Goal: Task Accomplishment & Management: Manage account settings

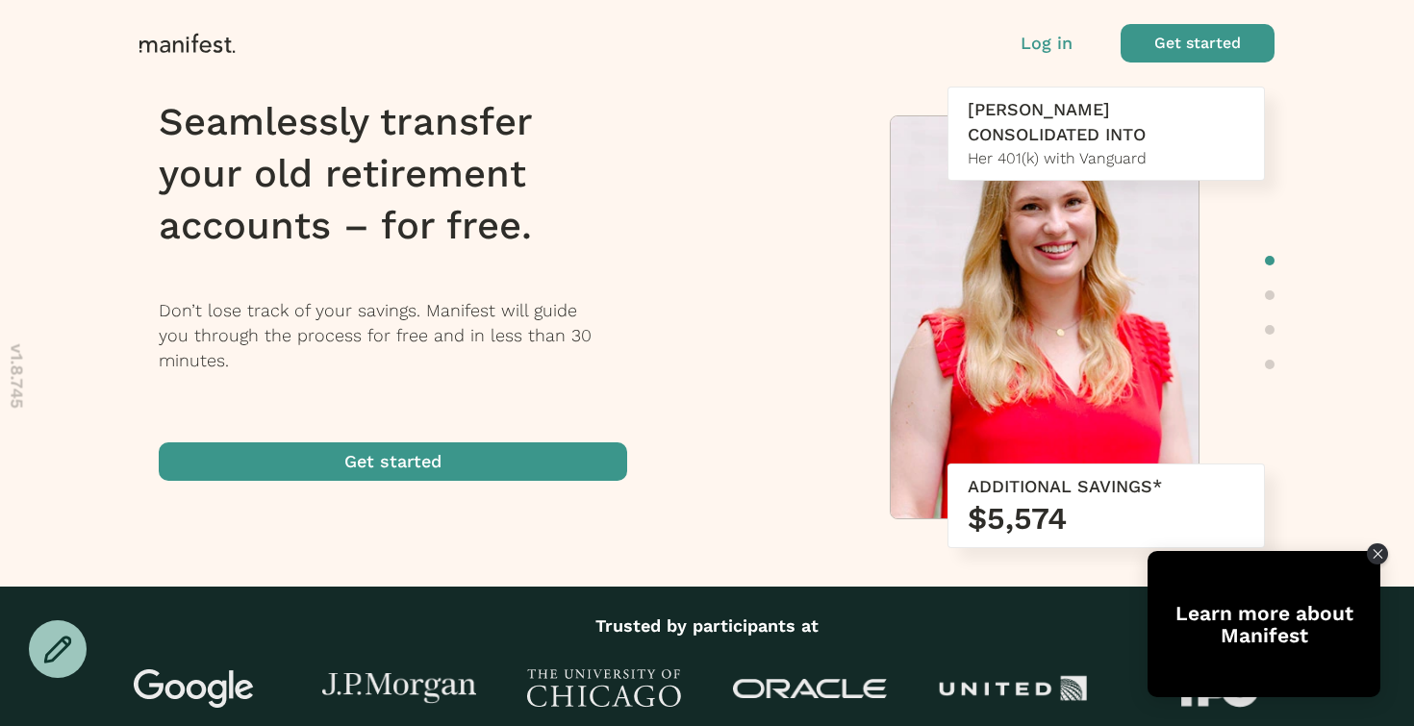
click at [1044, 30] on div "Log in Get started" at bounding box center [1148, 43] width 254 height 38
click at [1044, 41] on p "Log in" at bounding box center [1047, 43] width 52 height 25
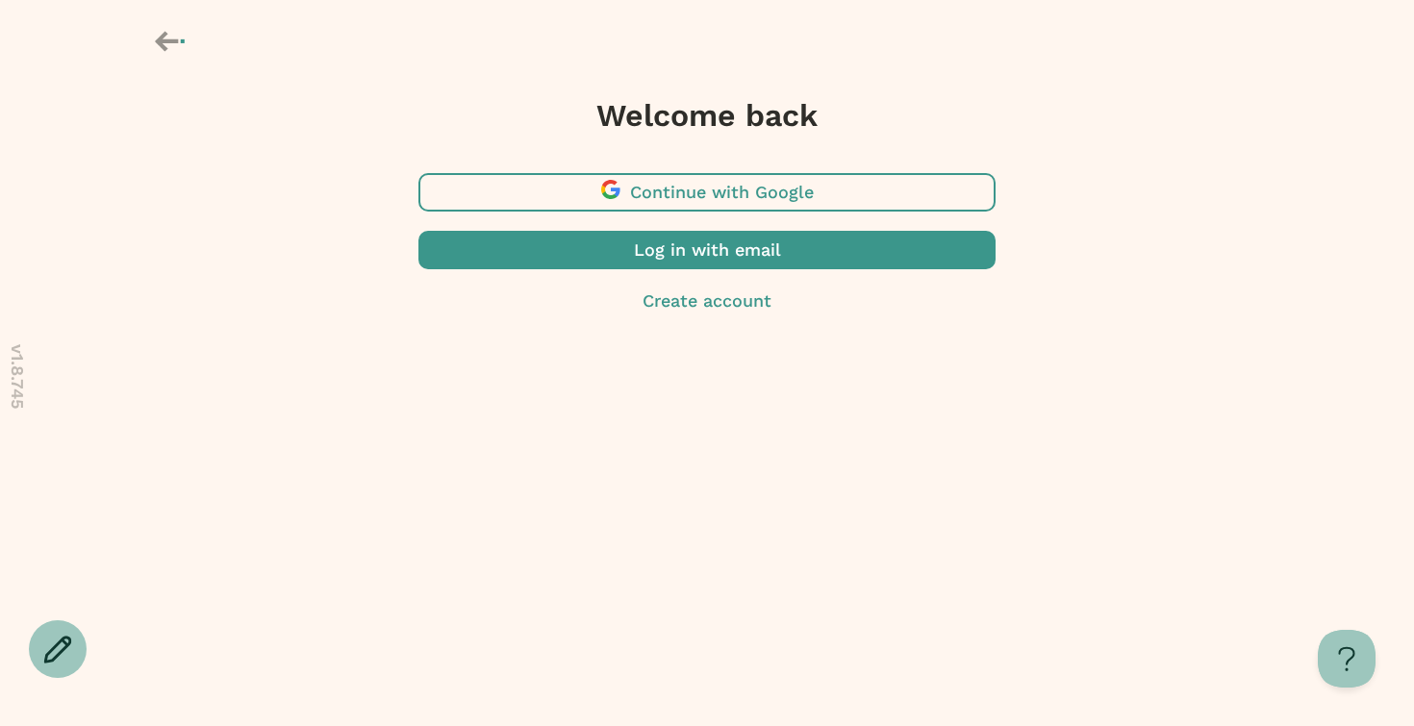
click at [767, 252] on span "button" at bounding box center [706, 250] width 577 height 38
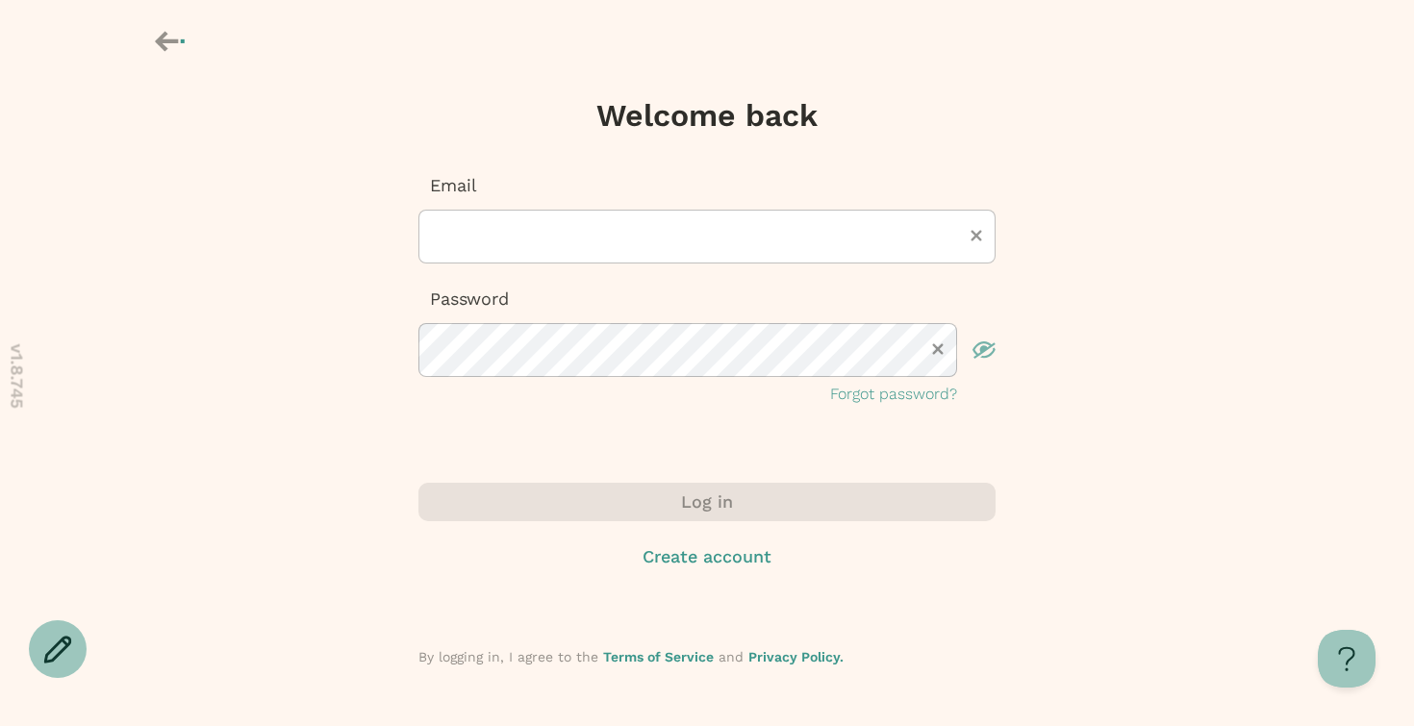
click at [615, 265] on div "Email Password Forgot password?" at bounding box center [706, 289] width 577 height 233
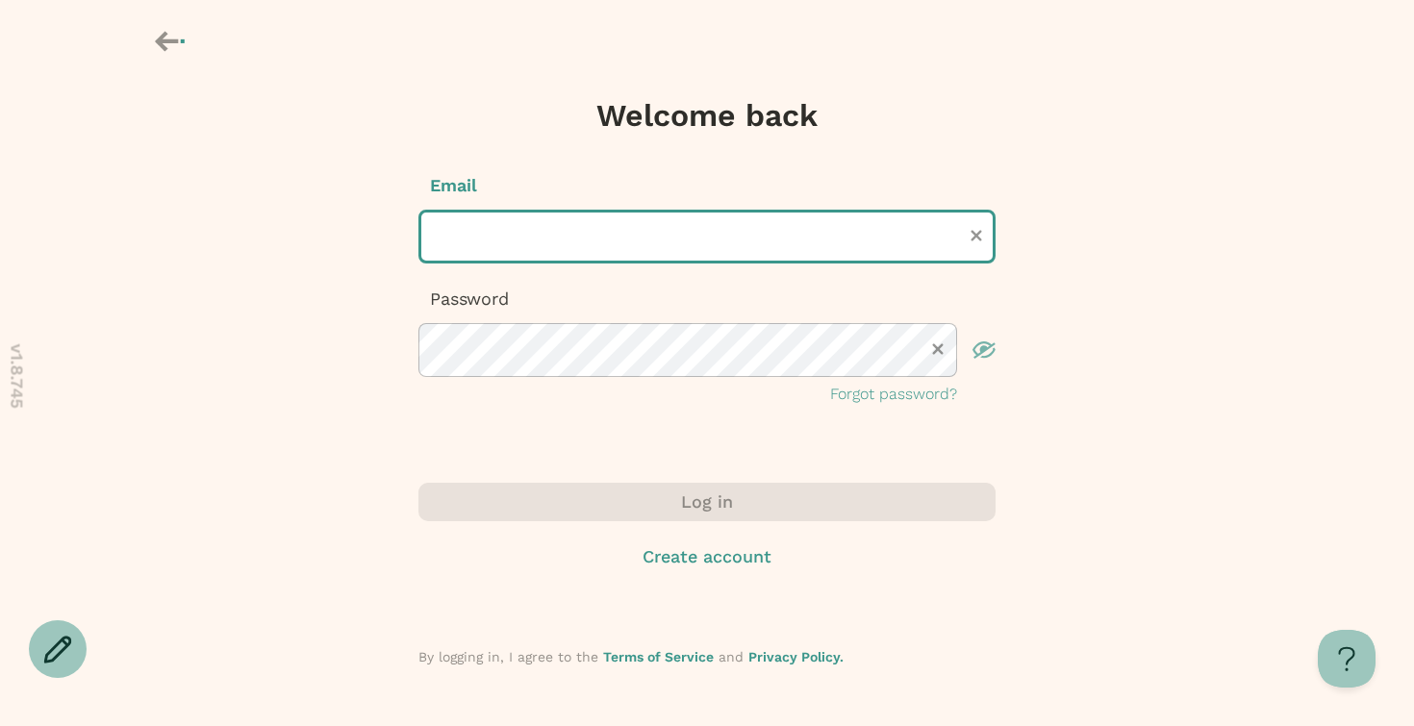
click at [589, 217] on input "text" at bounding box center [706, 237] width 577 height 54
type input "**********"
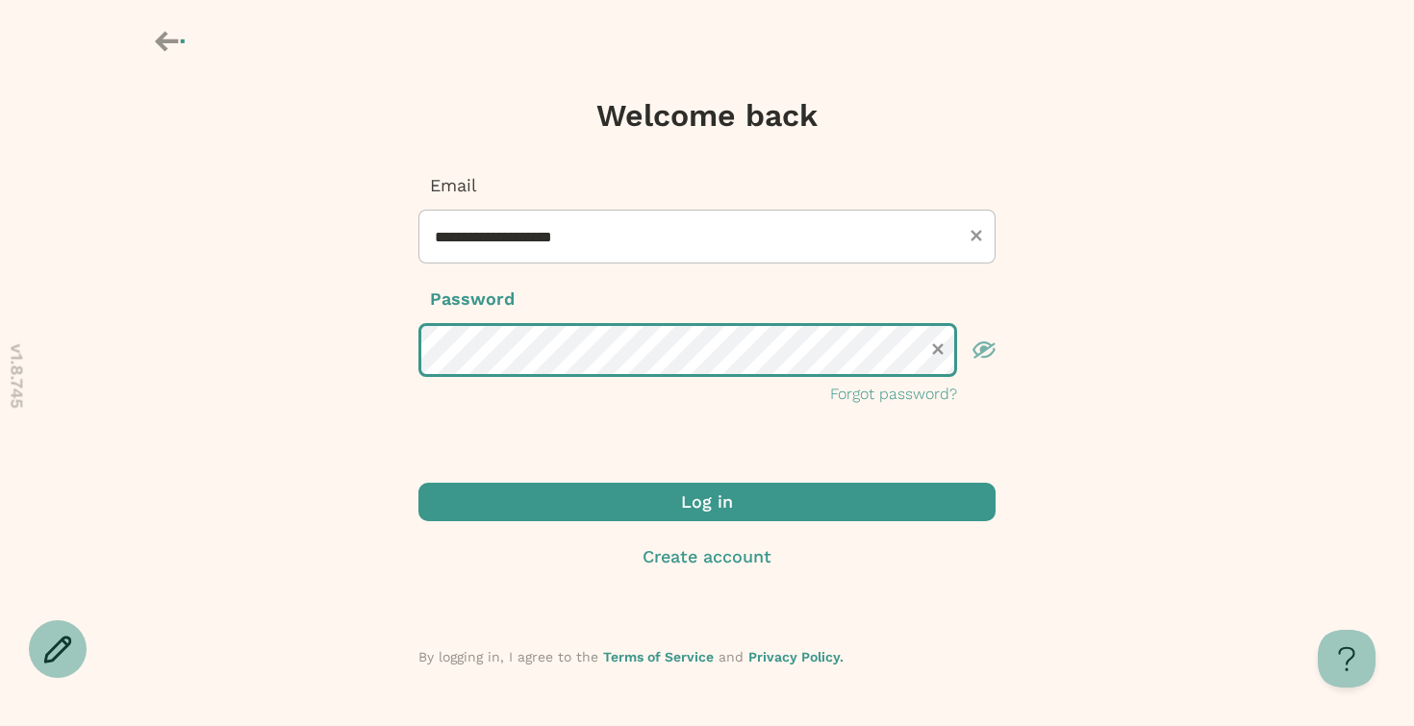
click at [418, 483] on button "Log in" at bounding box center [706, 502] width 577 height 38
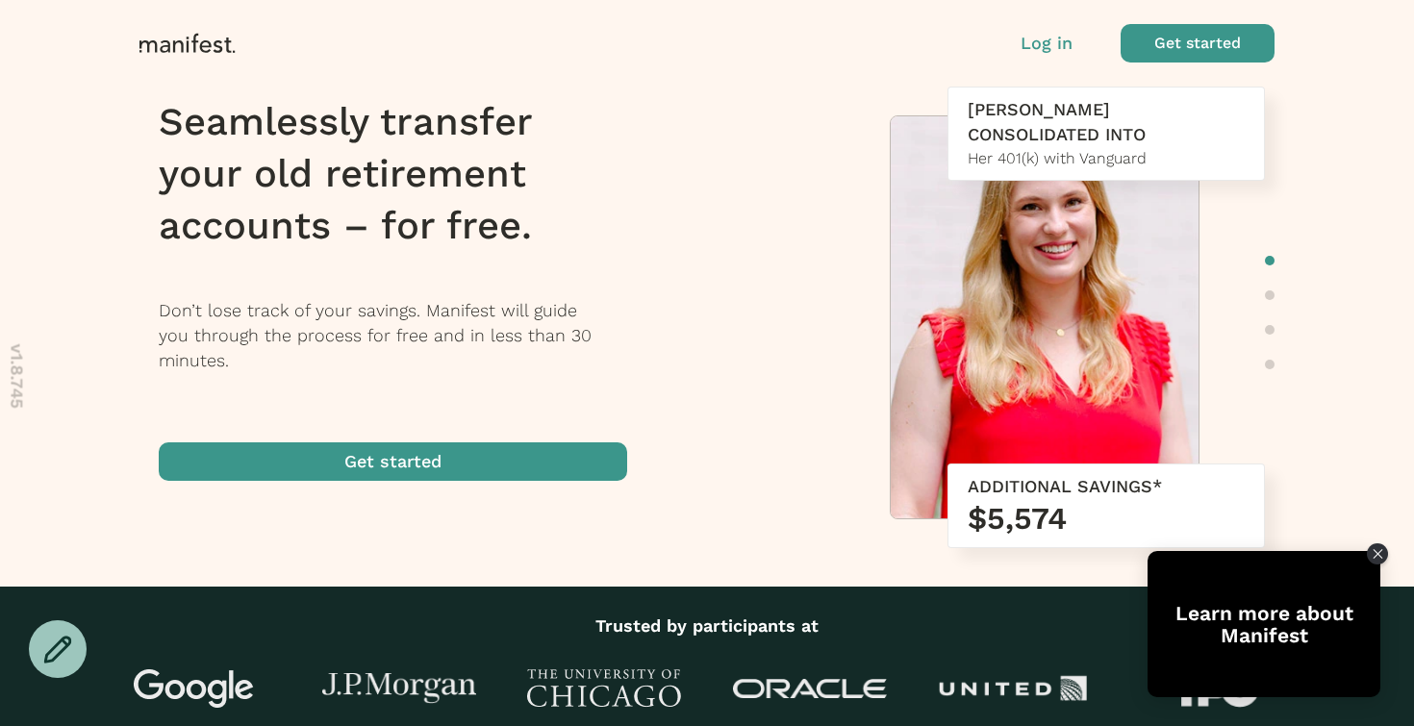
click at [1054, 53] on p "Log in" at bounding box center [1047, 43] width 52 height 25
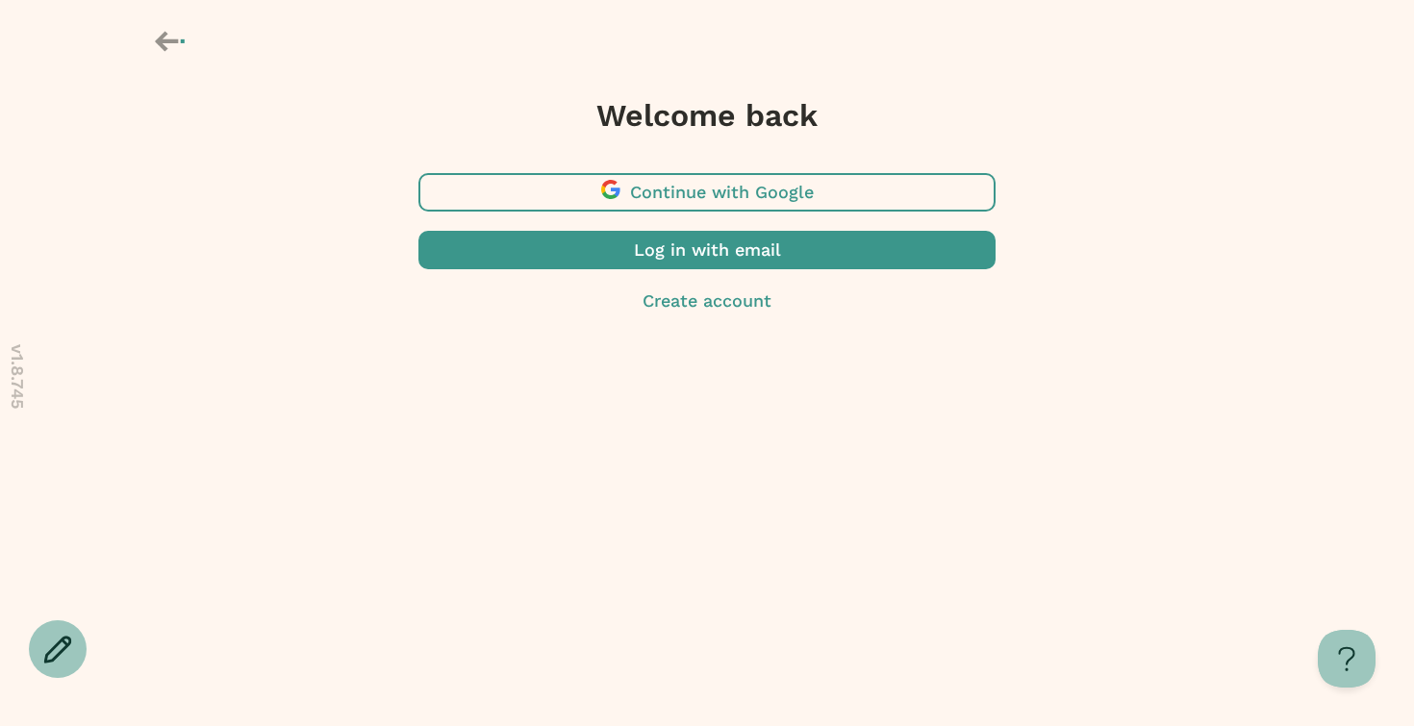
click at [651, 200] on span "button" at bounding box center [706, 192] width 577 height 38
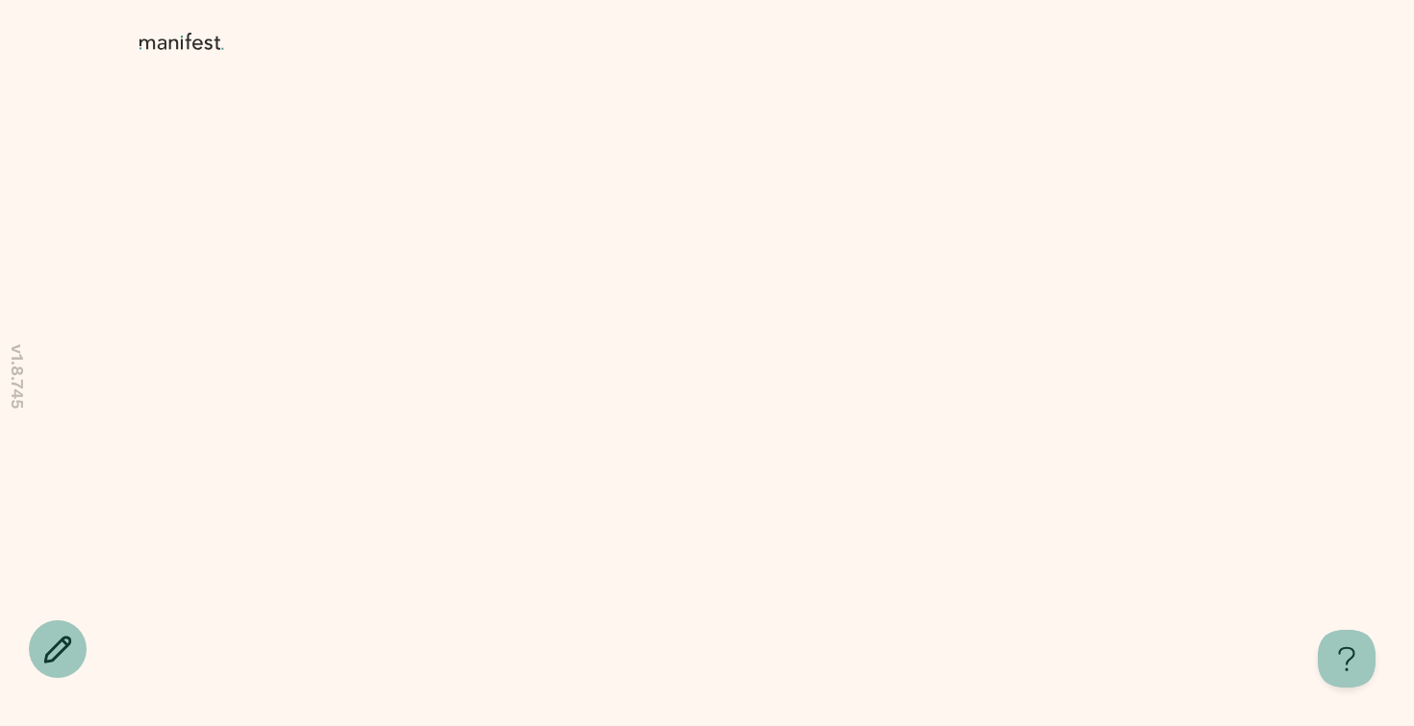
click at [490, 221] on body "v 1.8.745 Learn more about Manifest" at bounding box center [707, 363] width 1414 height 726
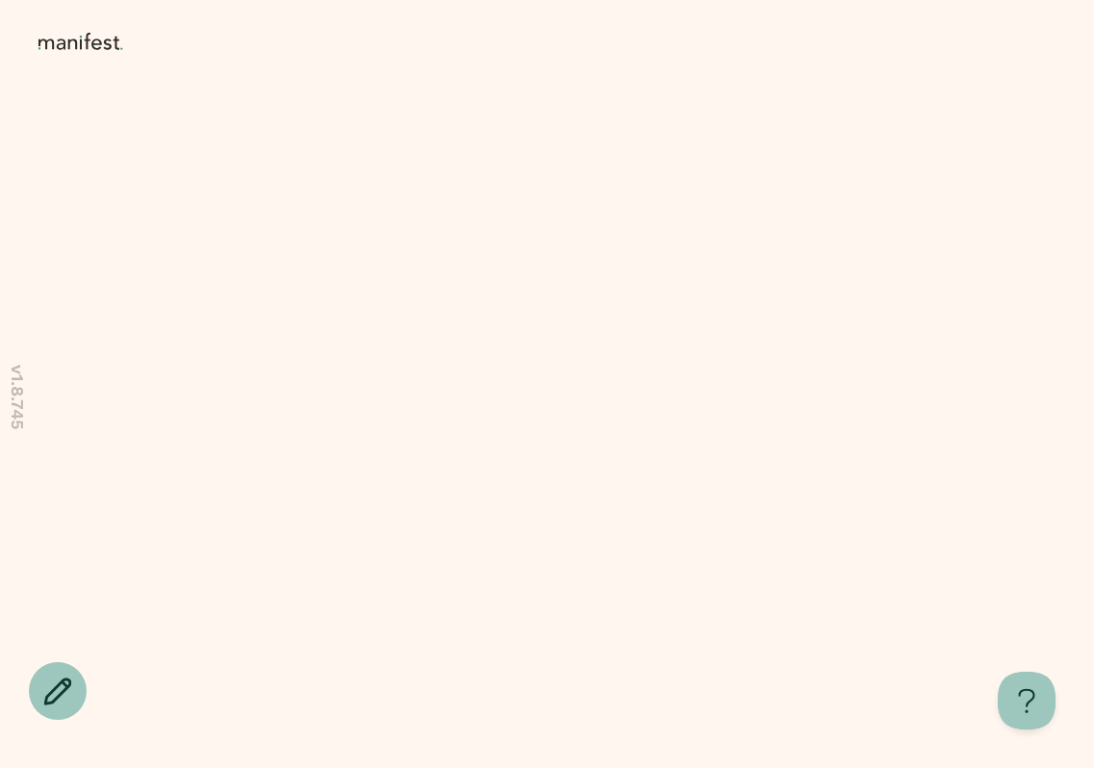
click at [267, 260] on body "v 1.8.745 Learn more about Manifest" at bounding box center [547, 384] width 1094 height 768
click at [83, 43] on icon at bounding box center [83, 42] width 91 height 19
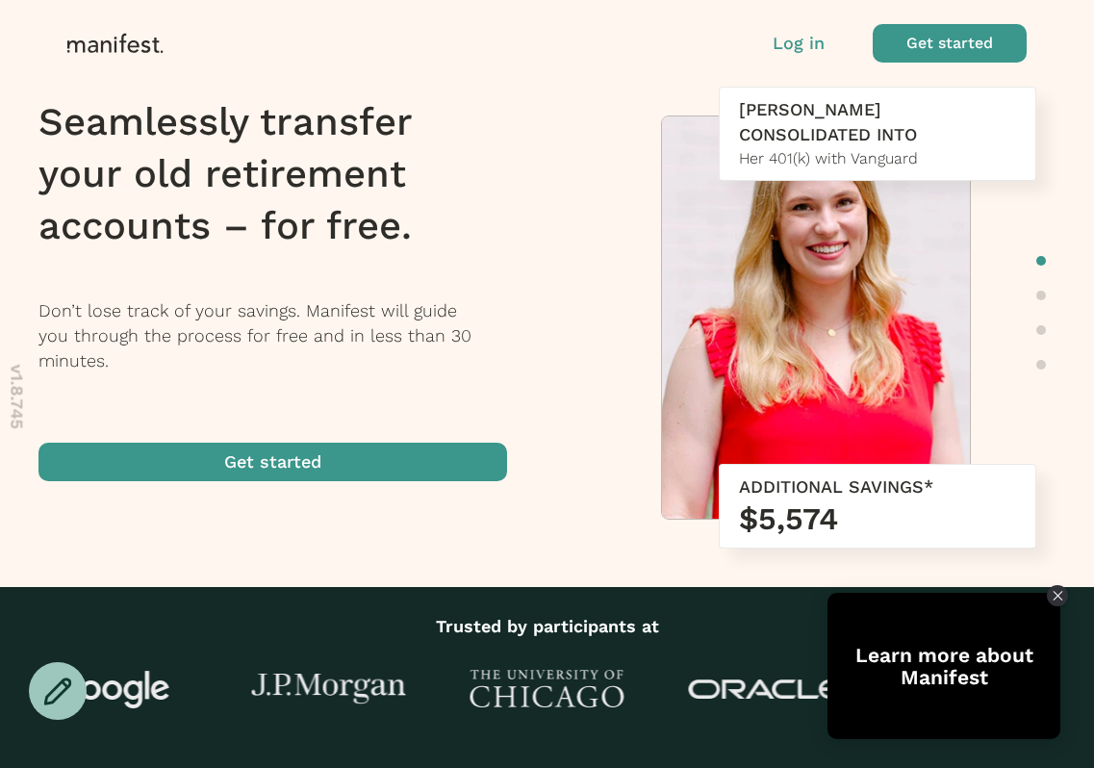
click at [801, 50] on p "Log in" at bounding box center [798, 43] width 52 height 25
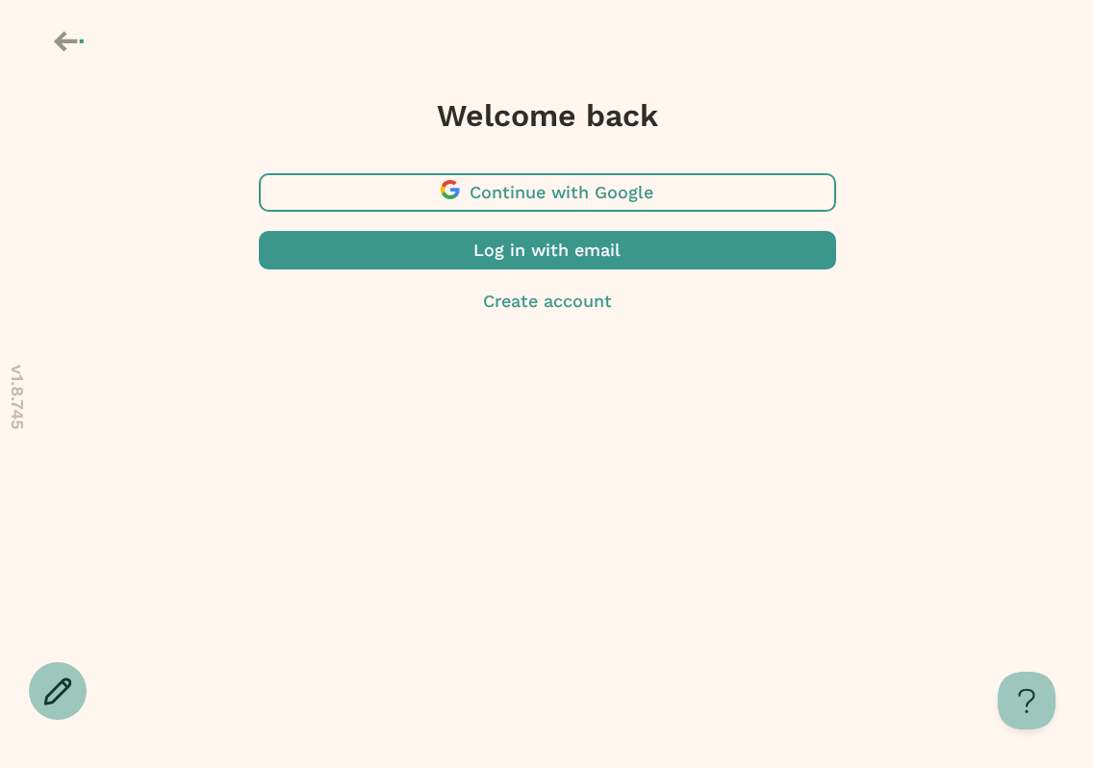
click at [571, 190] on span "button" at bounding box center [547, 192] width 577 height 38
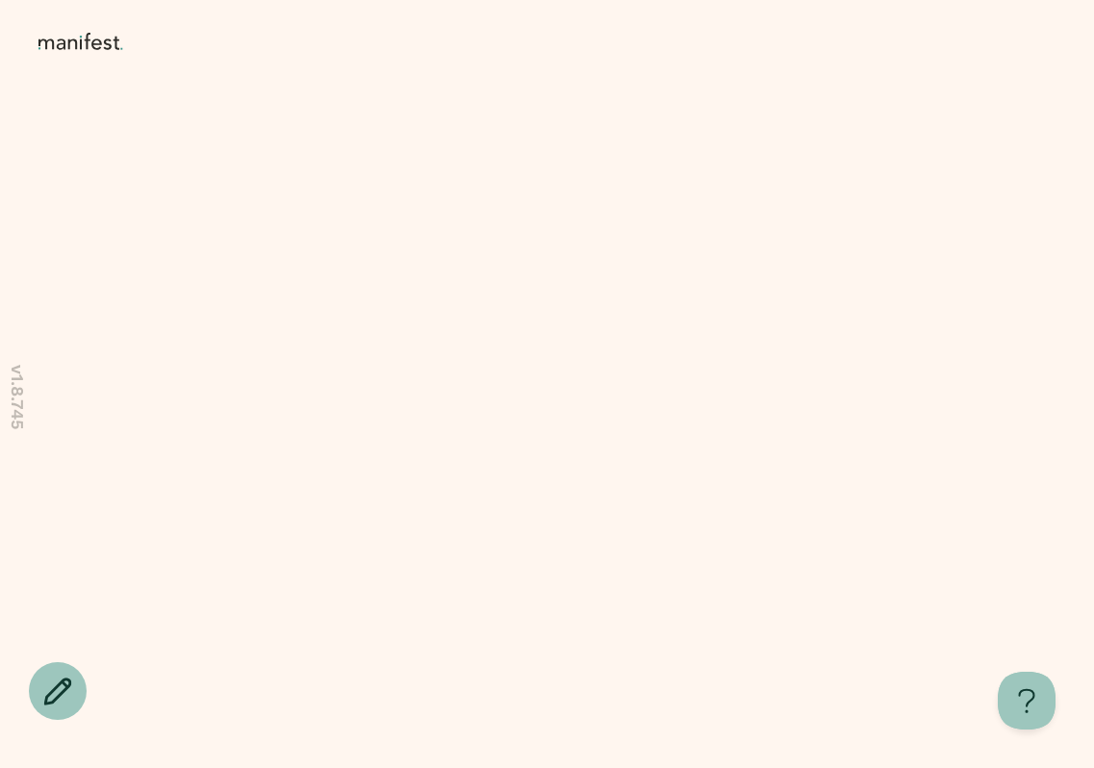
click at [86, 40] on icon at bounding box center [83, 42] width 91 height 19
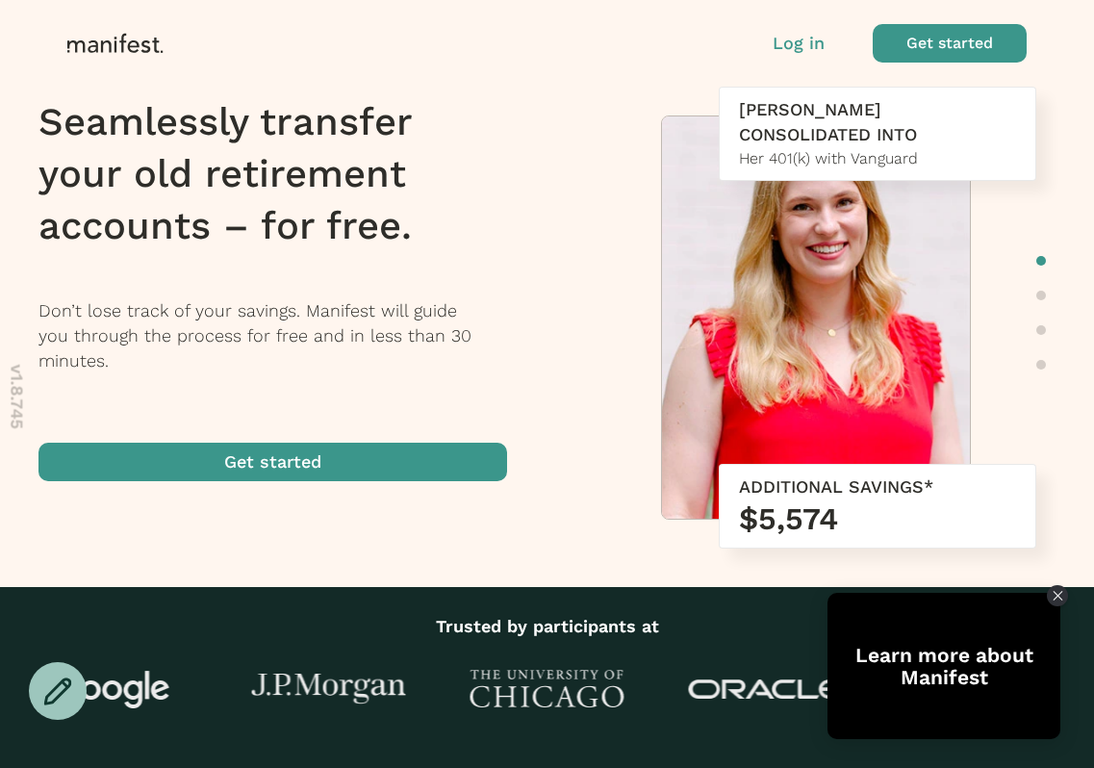
click at [848, 39] on div "Log in Get started" at bounding box center [899, 43] width 254 height 38
click at [798, 40] on p "Log in" at bounding box center [798, 43] width 52 height 25
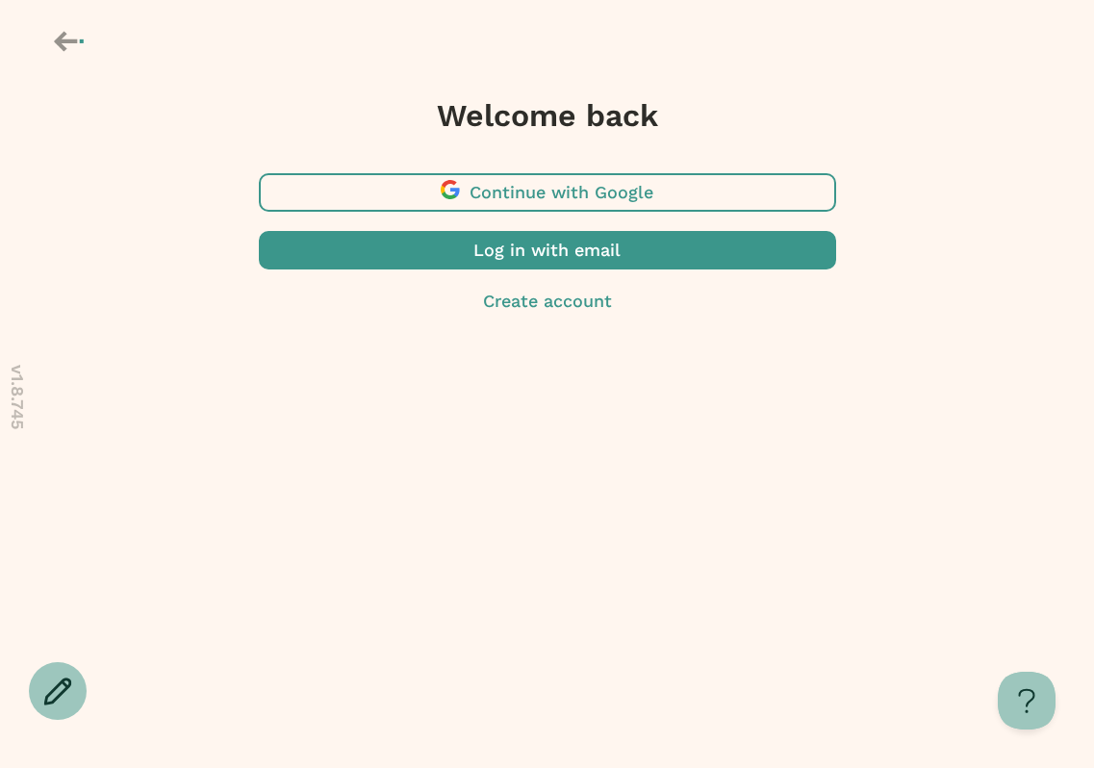
click at [554, 240] on span "button" at bounding box center [547, 250] width 577 height 38
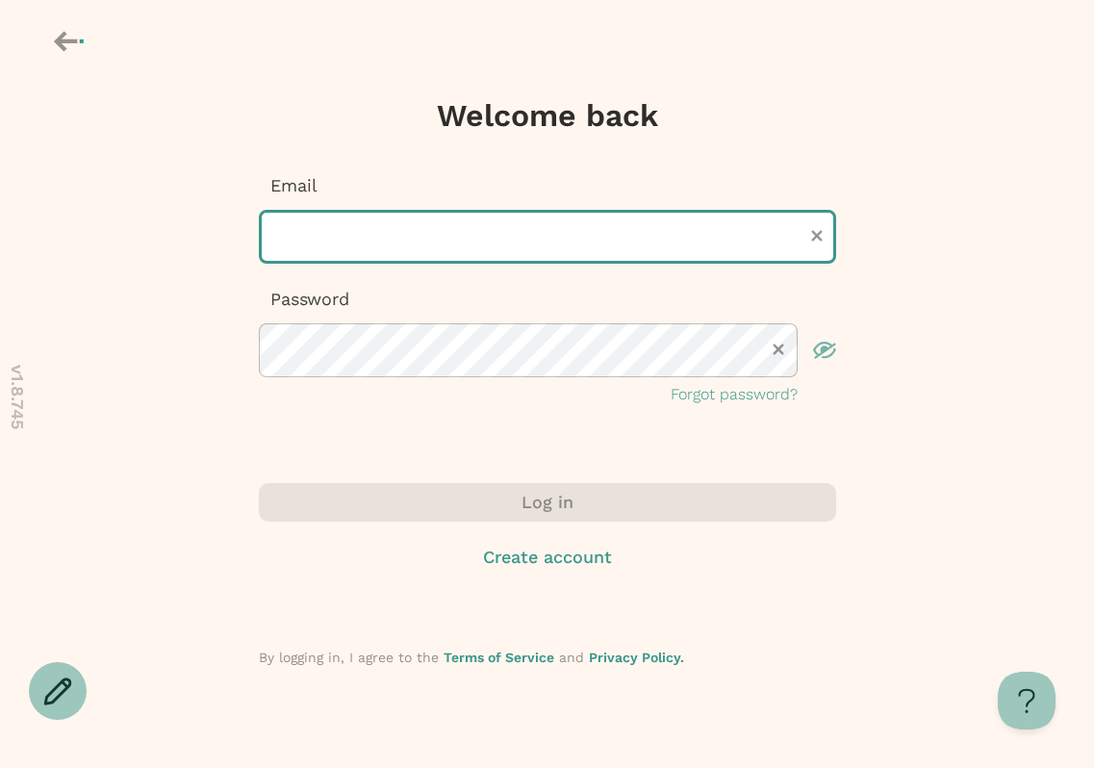
click at [408, 259] on input "text" at bounding box center [547, 237] width 577 height 54
type input "**********"
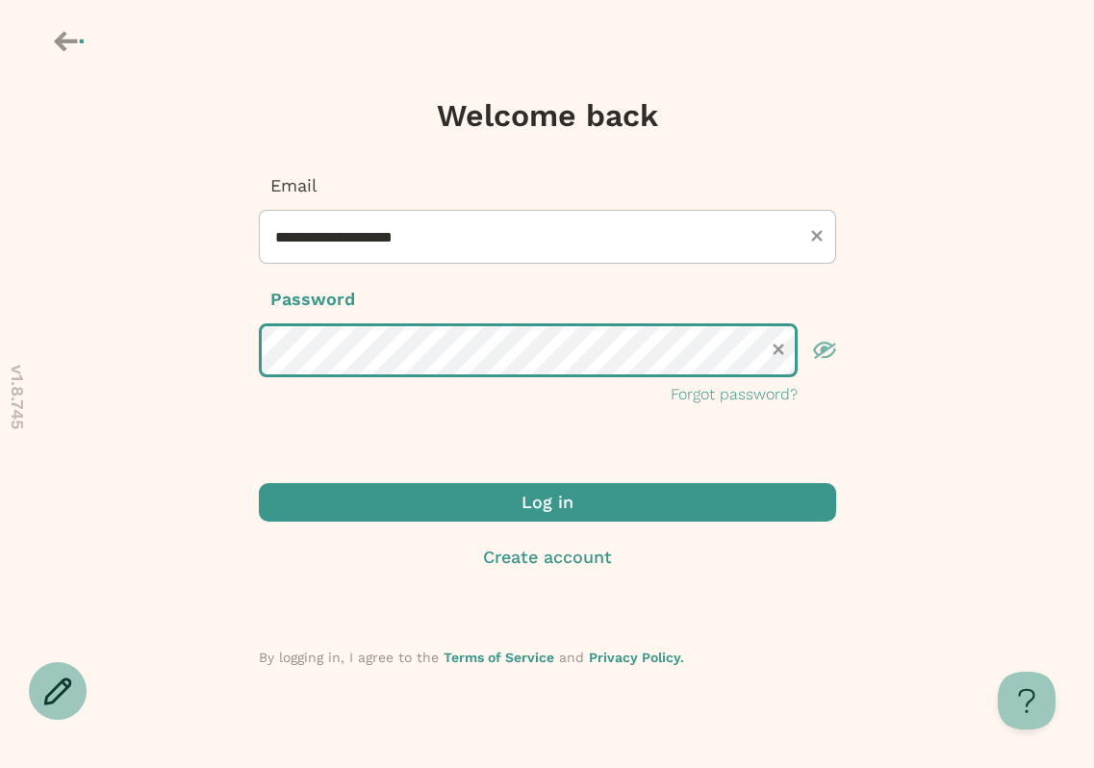
click at [259, 483] on button "Log in" at bounding box center [547, 502] width 577 height 38
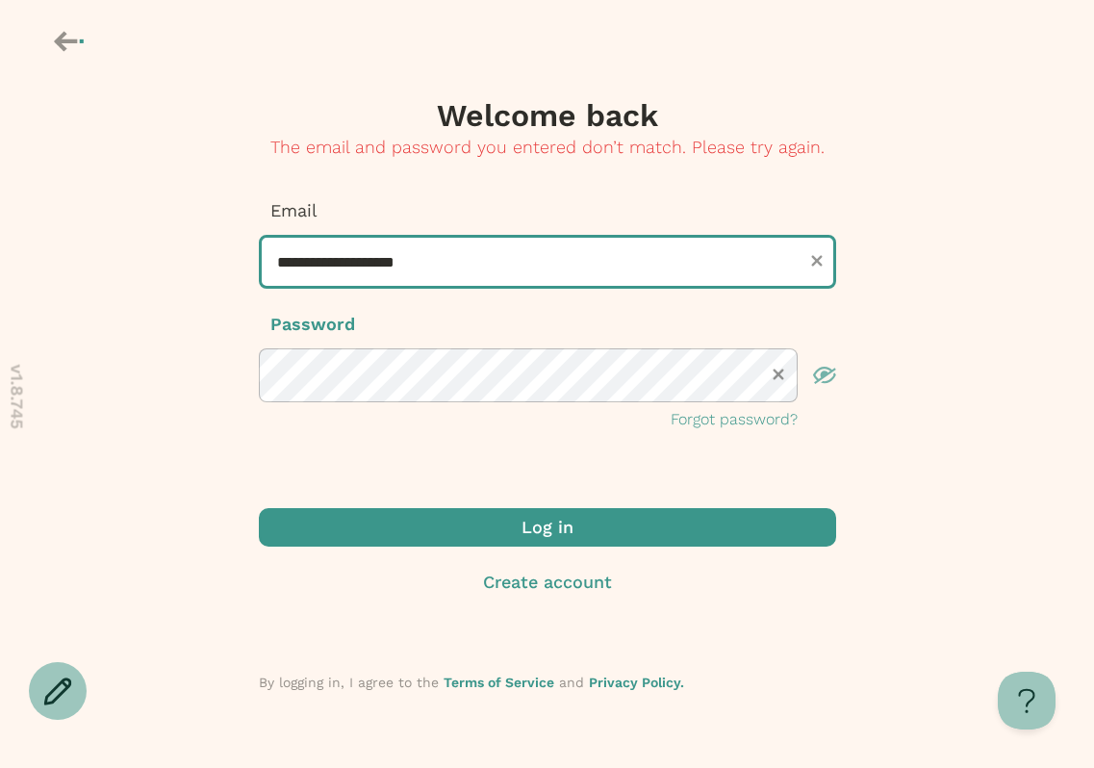
click at [344, 265] on input "**********" at bounding box center [547, 262] width 577 height 54
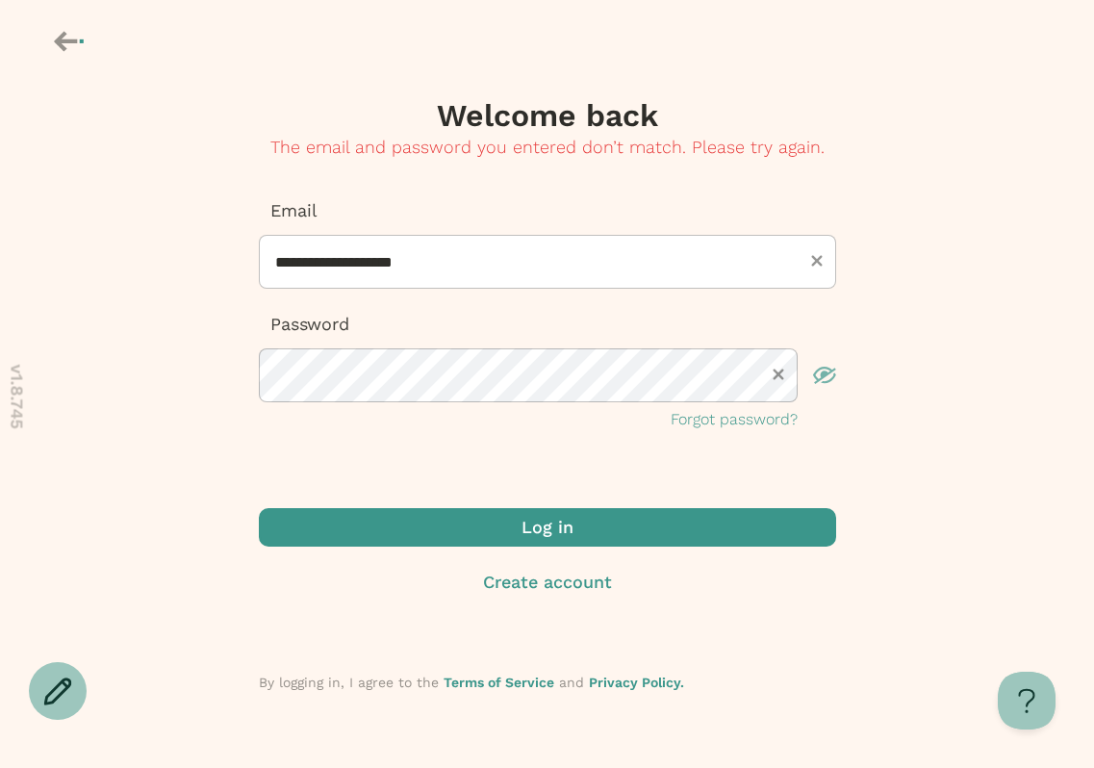
click at [300, 183] on div "**********" at bounding box center [547, 394] width 577 height 596
click at [60, 33] on icon at bounding box center [71, 41] width 34 height 33
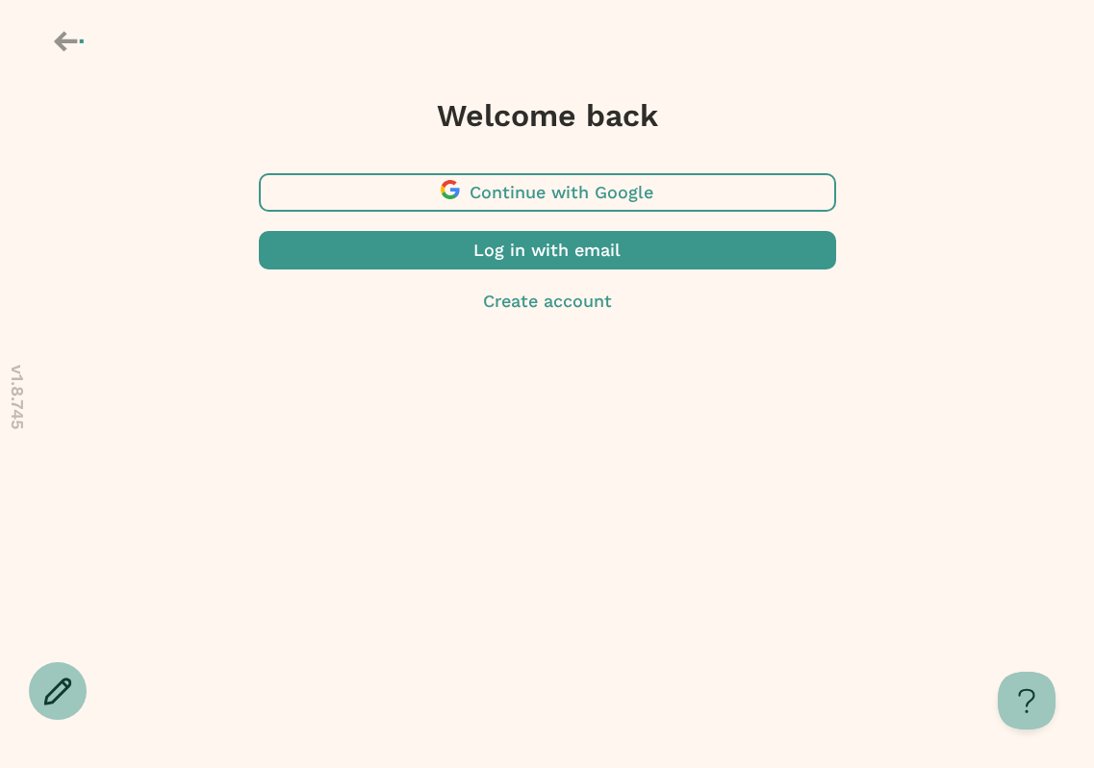
click at [449, 264] on span "button" at bounding box center [547, 250] width 577 height 38
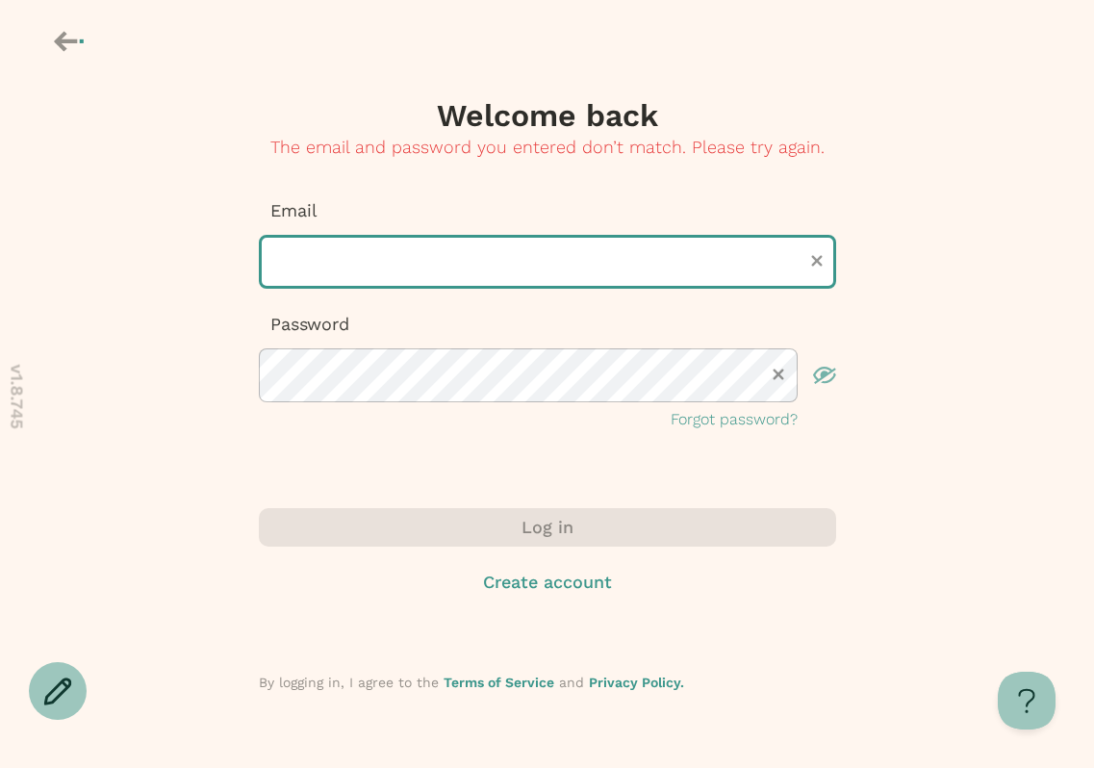
click at [360, 238] on input "text" at bounding box center [547, 262] width 577 height 54
type input "**********"
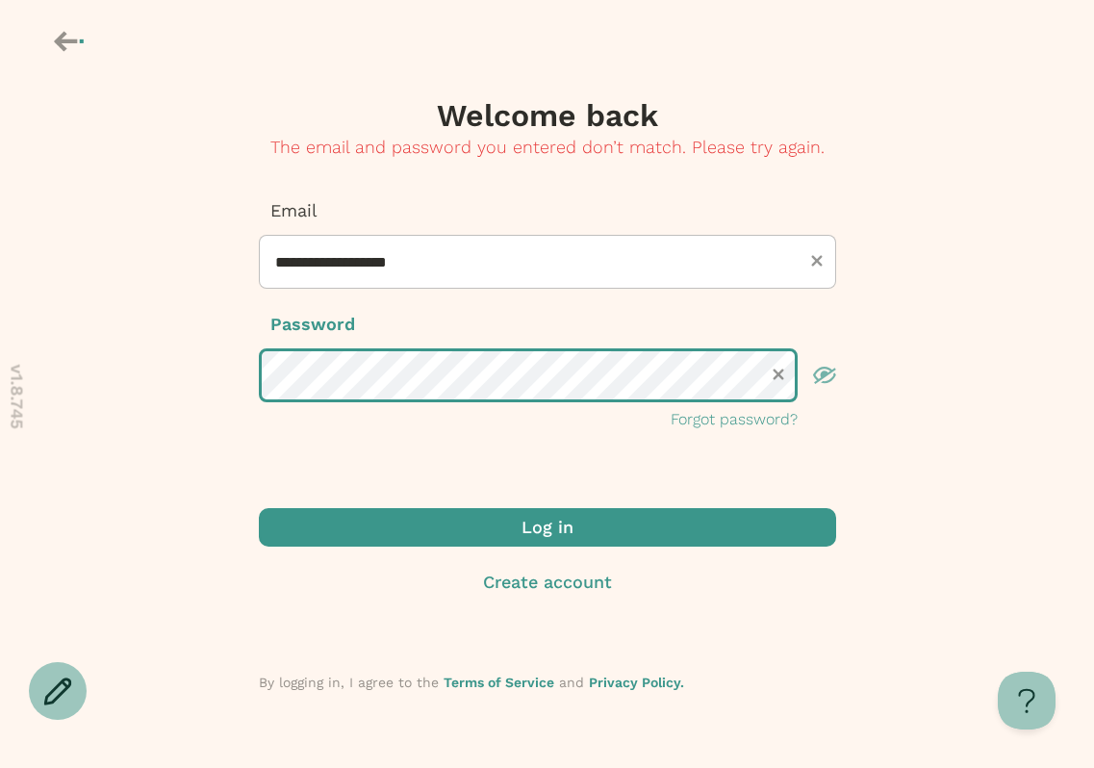
click at [259, 508] on button "Log in" at bounding box center [547, 527] width 577 height 38
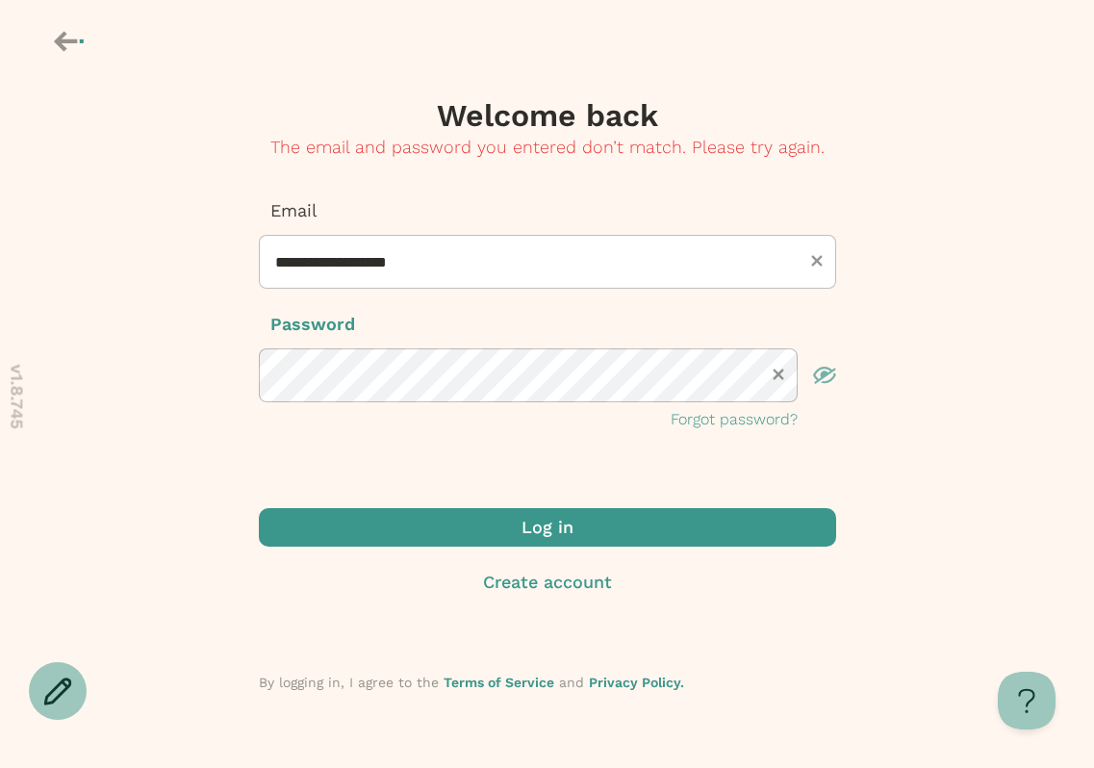
click at [311, 177] on div "**********" at bounding box center [547, 394] width 577 height 596
click at [51, 34] on div at bounding box center [62, 43] width 49 height 37
click at [68, 46] on icon at bounding box center [71, 41] width 34 height 33
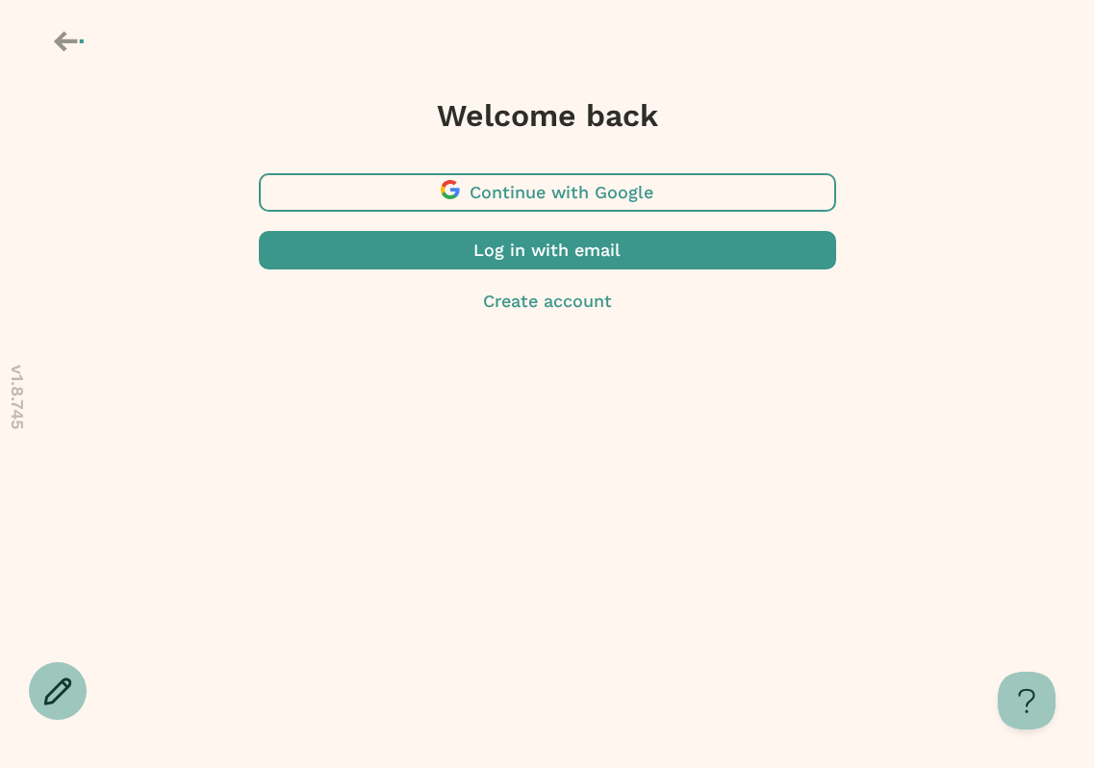
click at [544, 174] on span "button" at bounding box center [547, 192] width 577 height 38
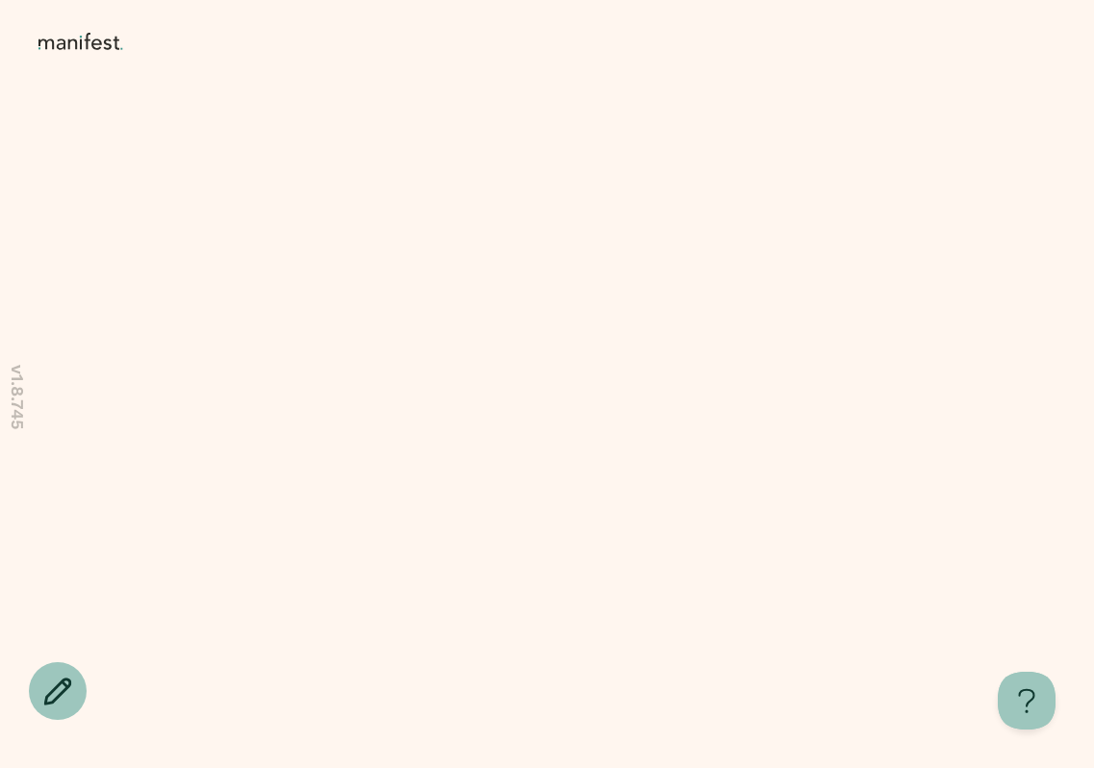
click at [63, 46] on icon at bounding box center [61, 43] width 9 height 11
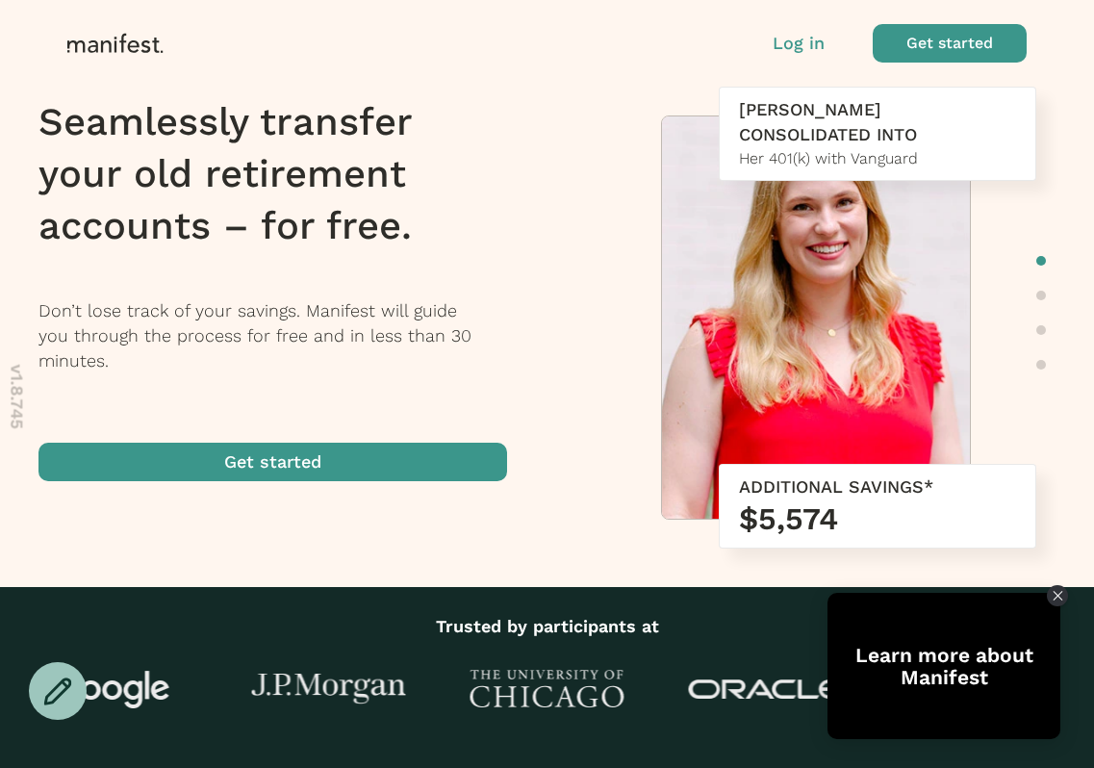
click at [782, 43] on p "Log in" at bounding box center [798, 43] width 52 height 25
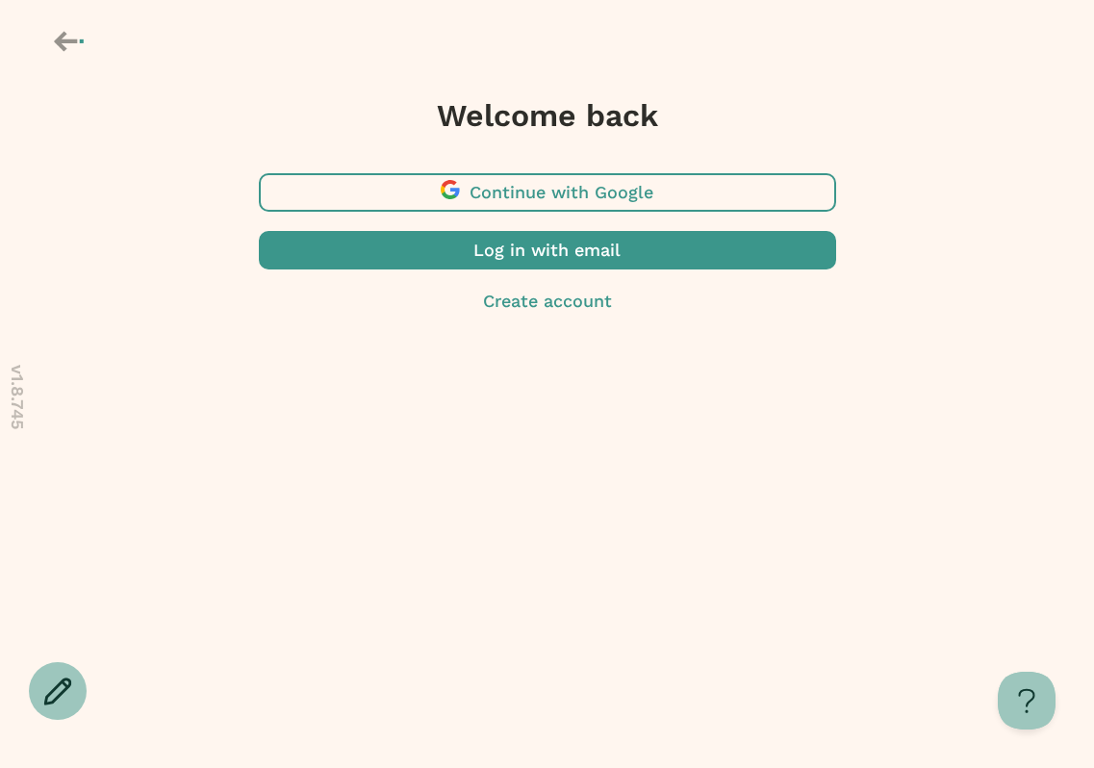
click at [561, 188] on span "button" at bounding box center [547, 192] width 577 height 38
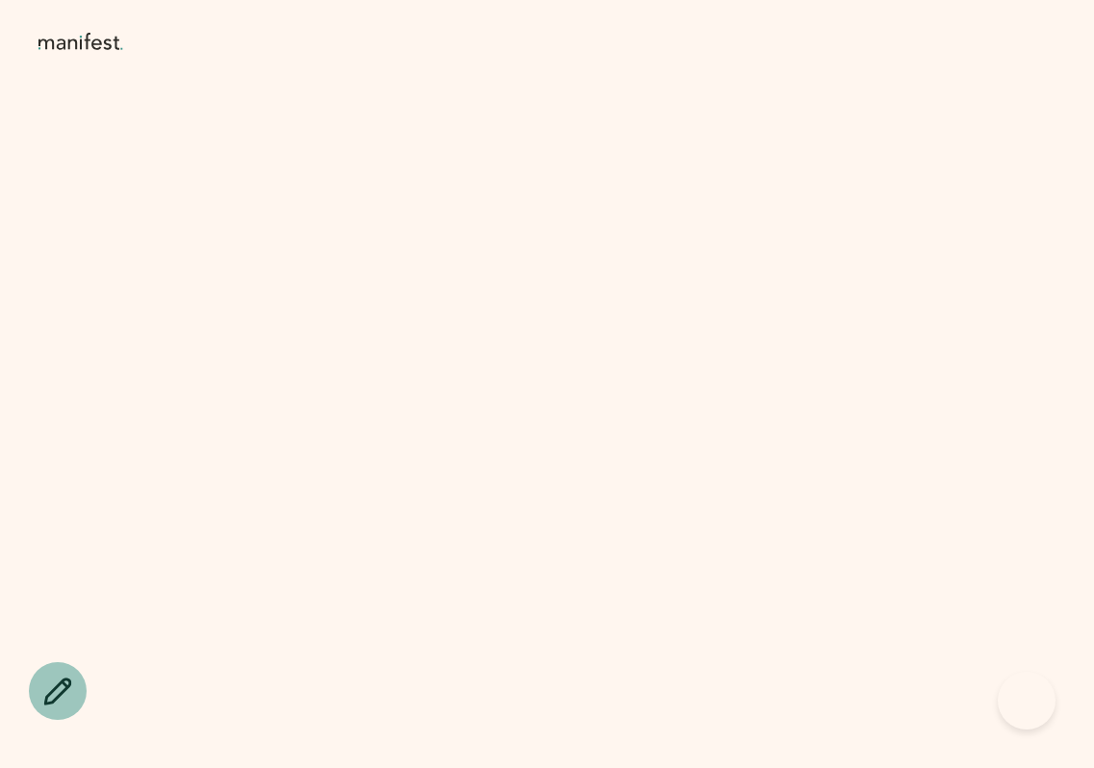
click at [602, 191] on body at bounding box center [547, 384] width 1094 height 768
click at [91, 29] on div at bounding box center [547, 38] width 1094 height 77
click at [92, 38] on icon at bounding box center [83, 42] width 91 height 19
